Goal: Check status: Check status

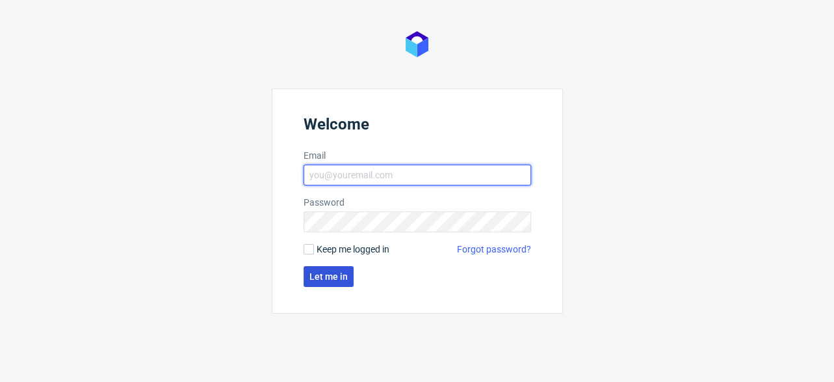
type input "[EMAIL_ADDRESS][DOMAIN_NAME]"
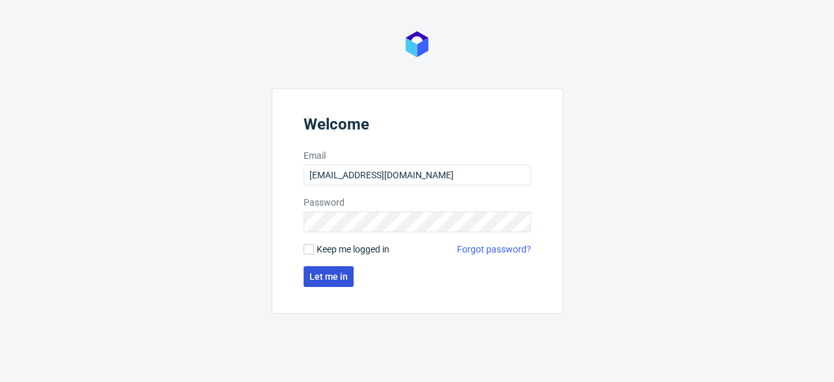
click at [330, 276] on span "Let me in" at bounding box center [329, 276] width 38 height 9
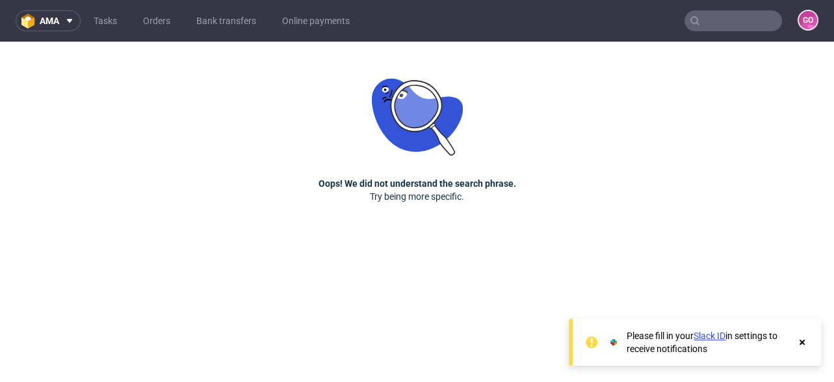
click at [724, 17] on input "text" at bounding box center [734, 20] width 98 height 21
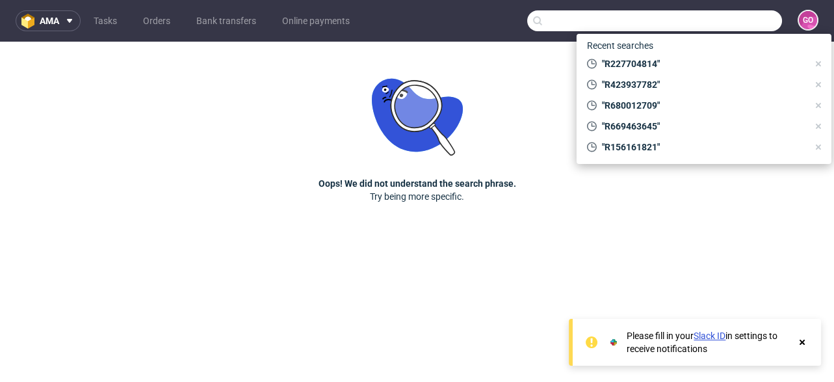
paste input "R227704814"
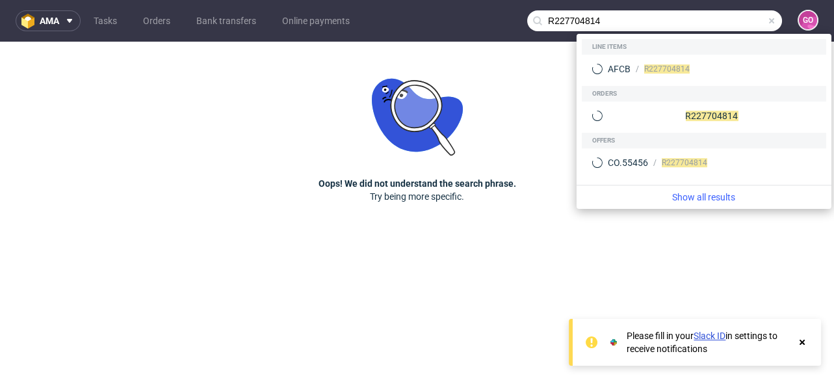
type input "R227704814"
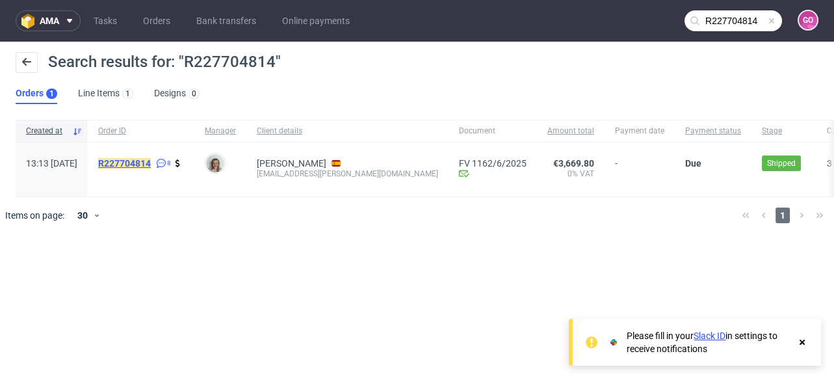
click at [151, 167] on mark "R227704814" at bounding box center [124, 163] width 53 height 10
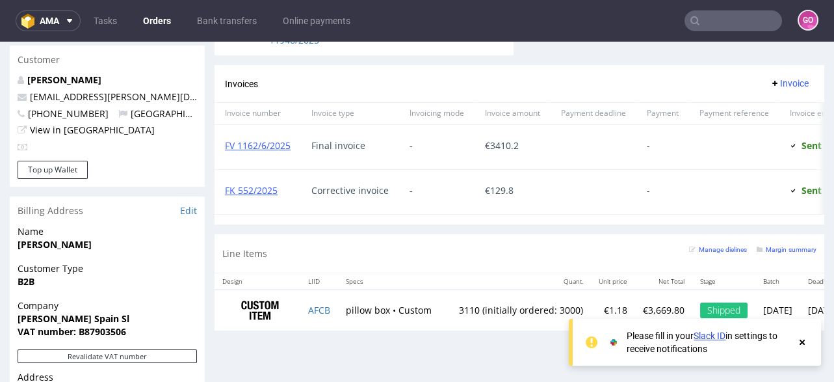
scroll to position [520, 0]
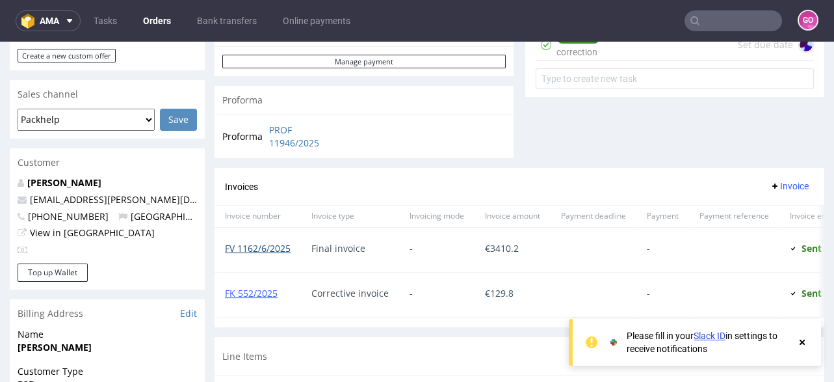
click at [264, 245] on link "FV 1162/6/2025" at bounding box center [258, 248] width 66 height 12
click at [726, 27] on input "text" at bounding box center [734, 20] width 98 height 21
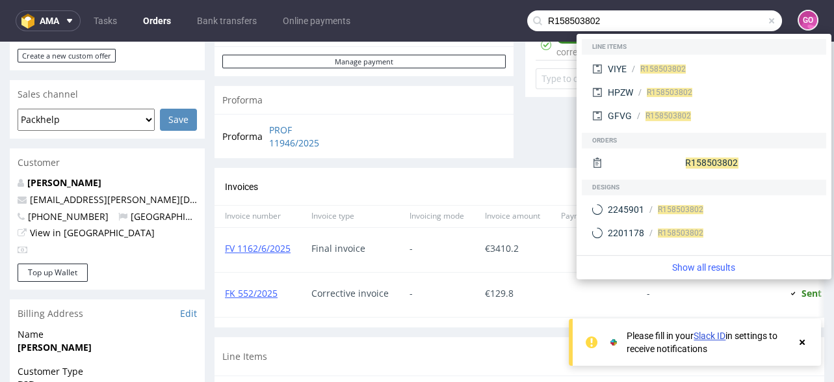
type input "R158503802"
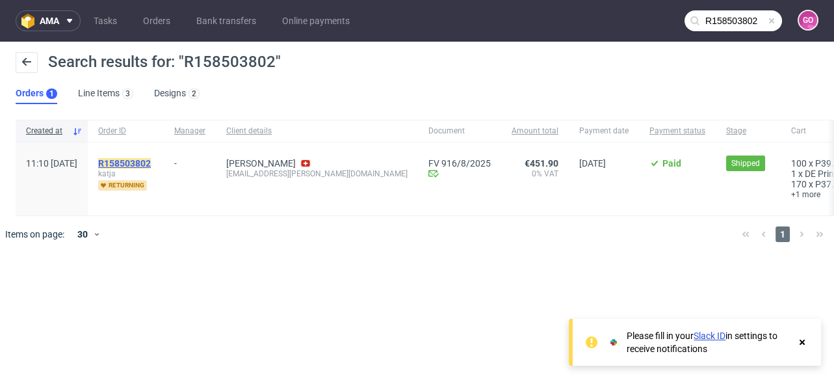
click at [148, 159] on mark "R158503802" at bounding box center [124, 163] width 53 height 10
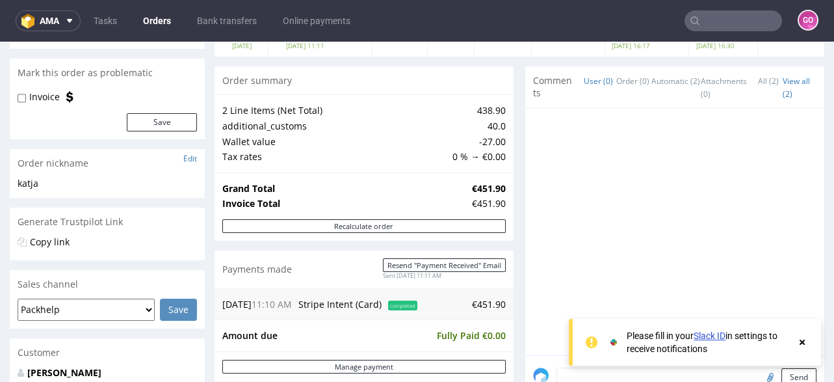
scroll to position [155, 0]
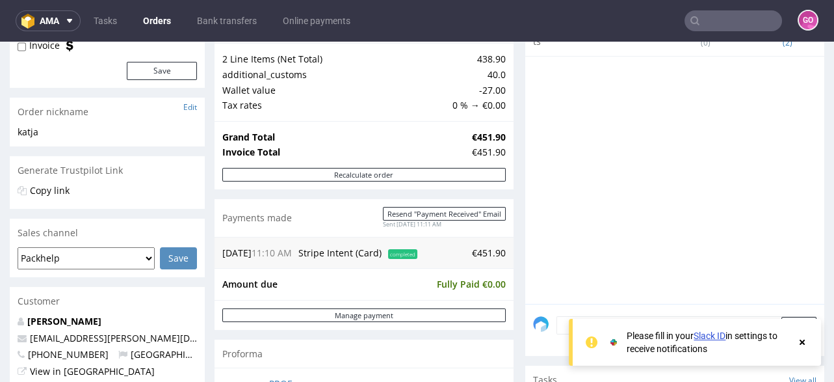
click at [737, 22] on input "text" at bounding box center [734, 20] width 98 height 21
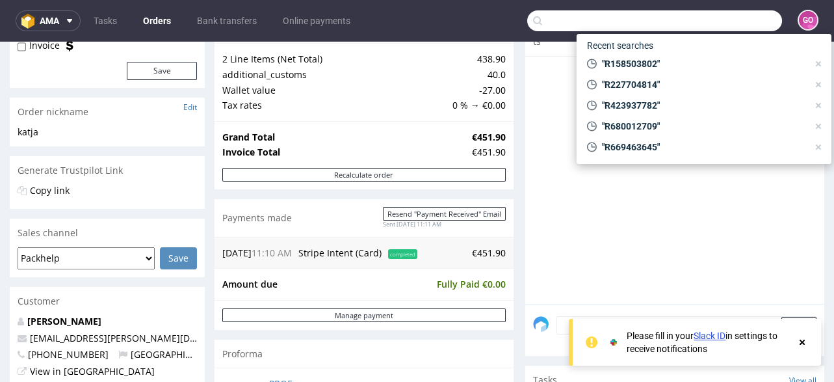
paste input "R591429177"
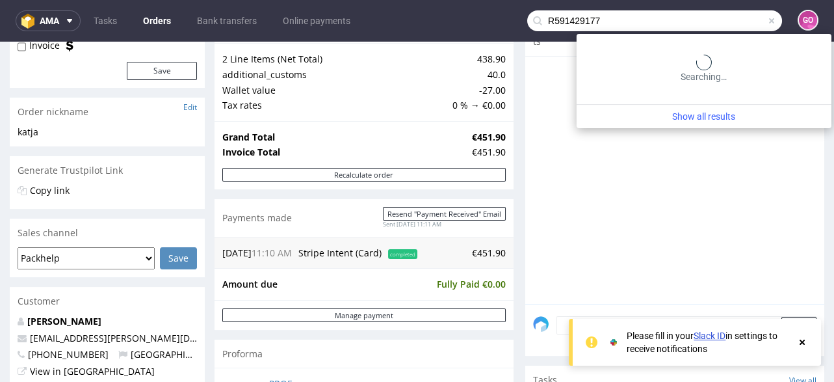
type input "R591429177"
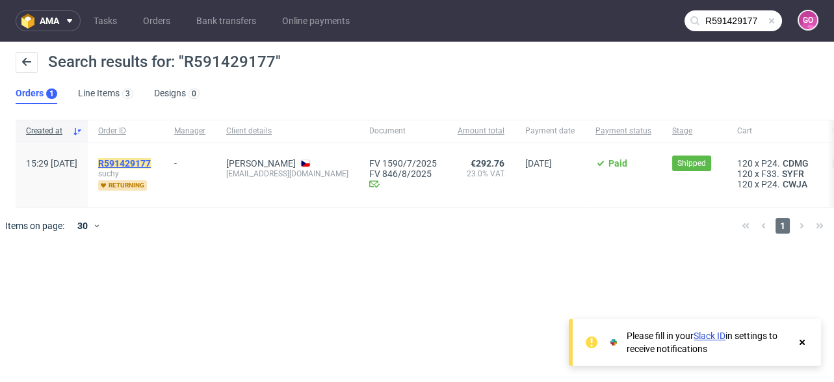
click at [151, 163] on mark "R591429177" at bounding box center [124, 163] width 53 height 10
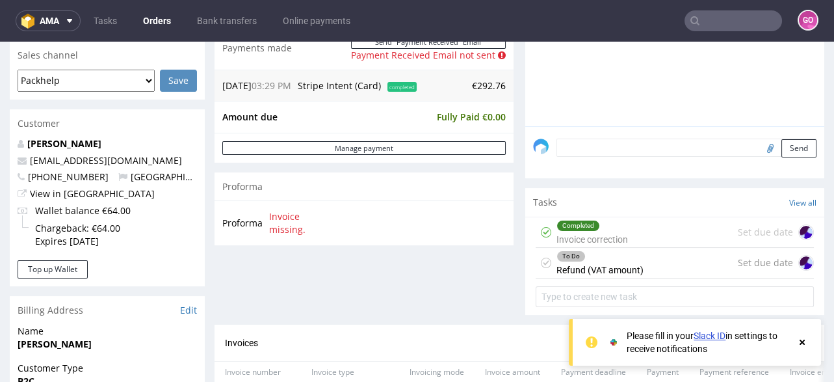
scroll to position [260, 0]
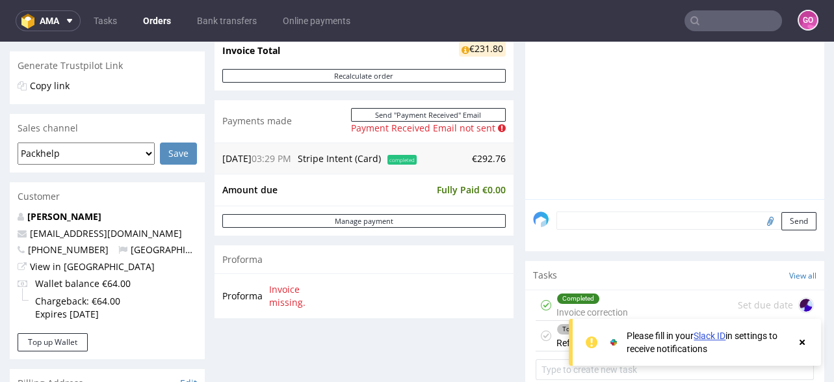
click at [745, 18] on input "text" at bounding box center [734, 20] width 98 height 21
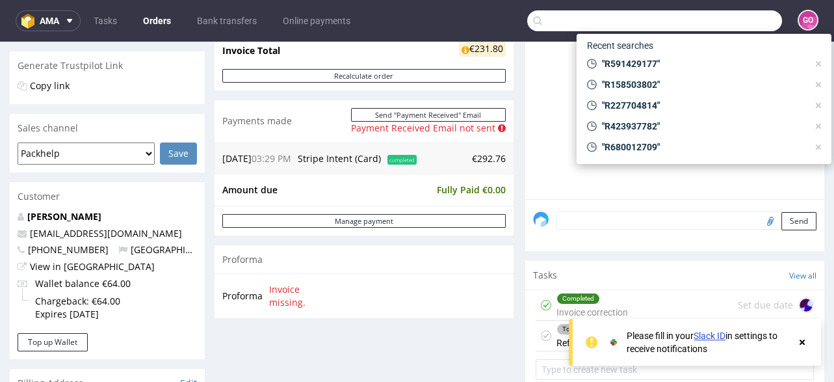
paste input "R029265278"
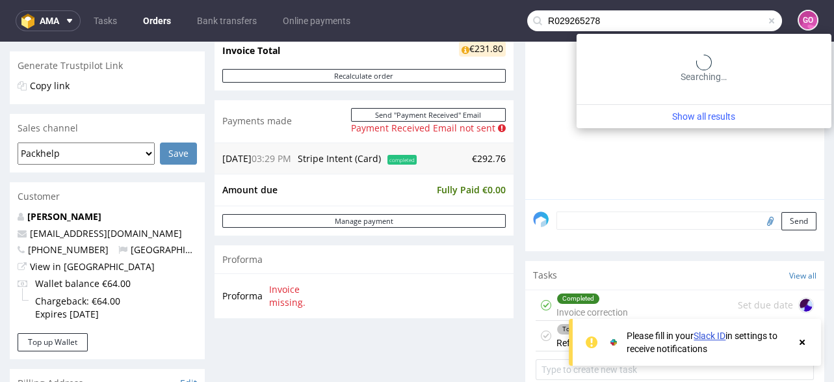
type input "R029265278"
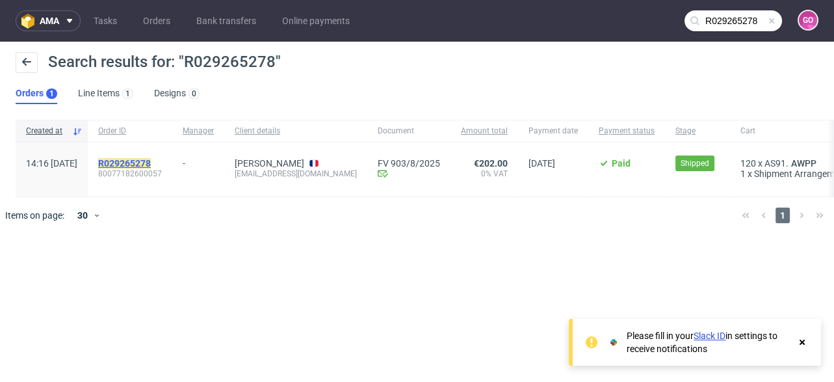
click at [151, 158] on mark "R029265278" at bounding box center [124, 163] width 53 height 10
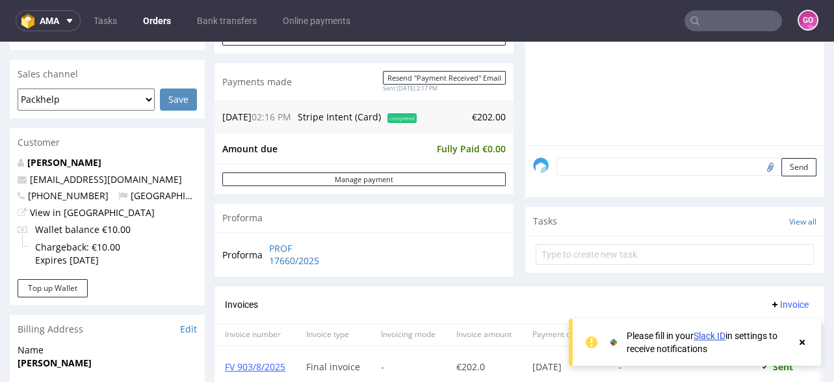
scroll to position [312, 0]
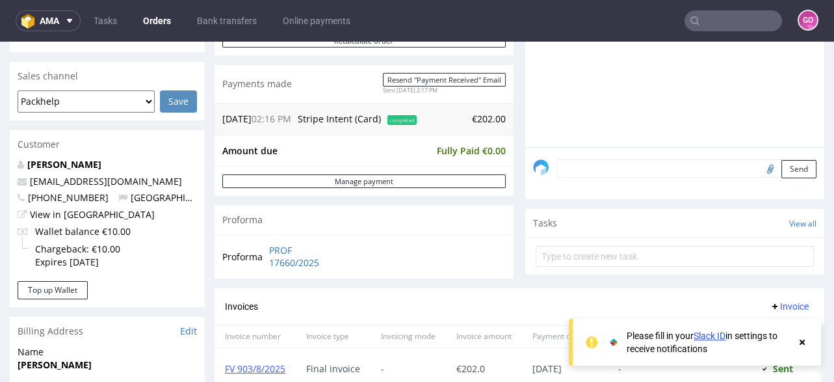
click at [736, 25] on input "text" at bounding box center [734, 20] width 98 height 21
paste input "R112264018"
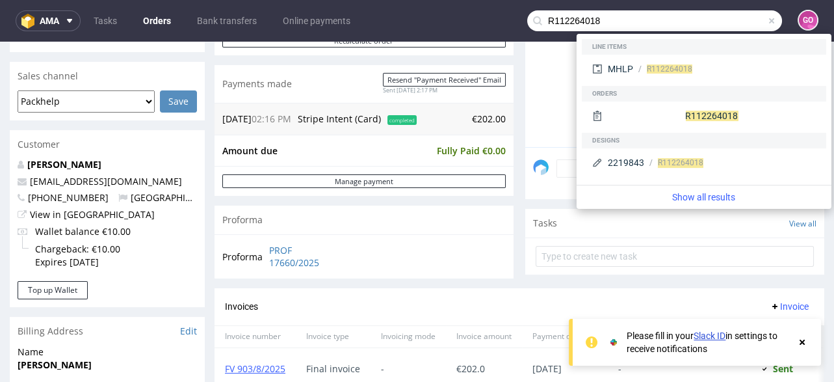
type input "R112264018"
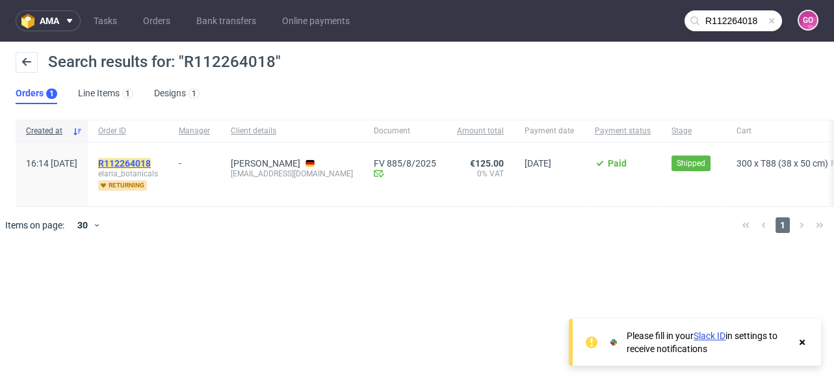
click at [151, 158] on mark "R112264018" at bounding box center [124, 163] width 53 height 10
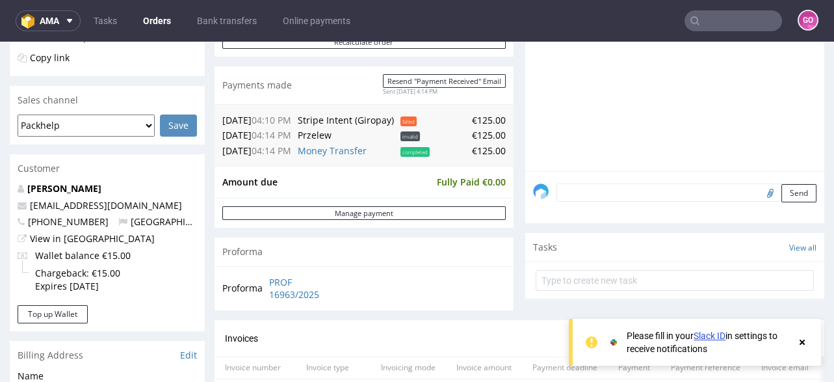
scroll to position [312, 0]
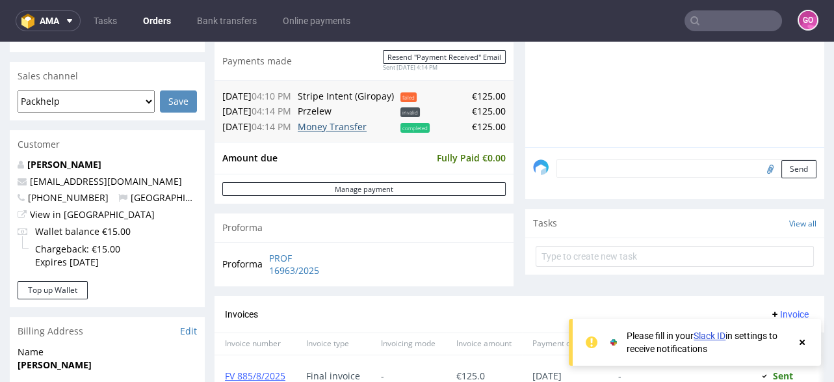
click at [323, 123] on link "Money Transfer" at bounding box center [332, 126] width 69 height 12
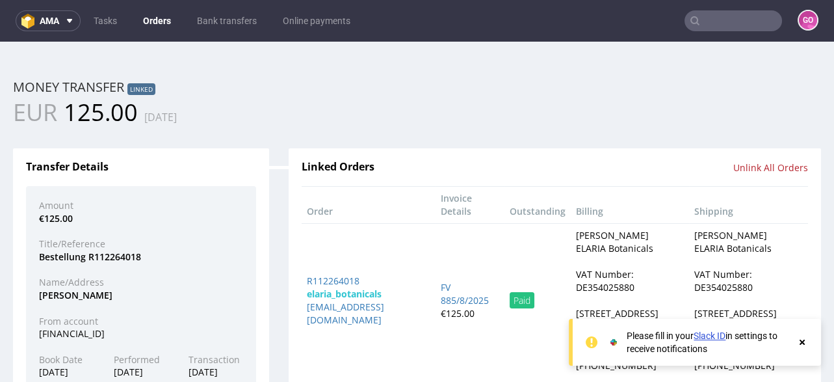
scroll to position [0, 0]
